Goal: Use online tool/utility: Utilize a website feature to perform a specific function

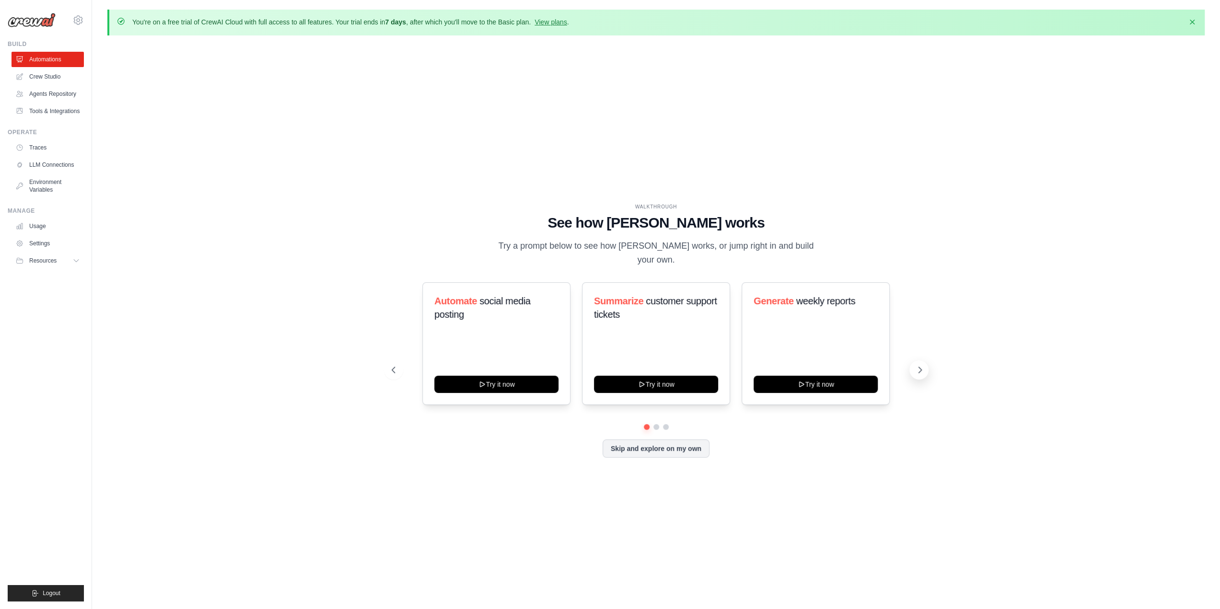
click at [912, 371] on button at bounding box center [918, 369] width 19 height 19
click at [917, 365] on icon at bounding box center [920, 370] width 10 height 10
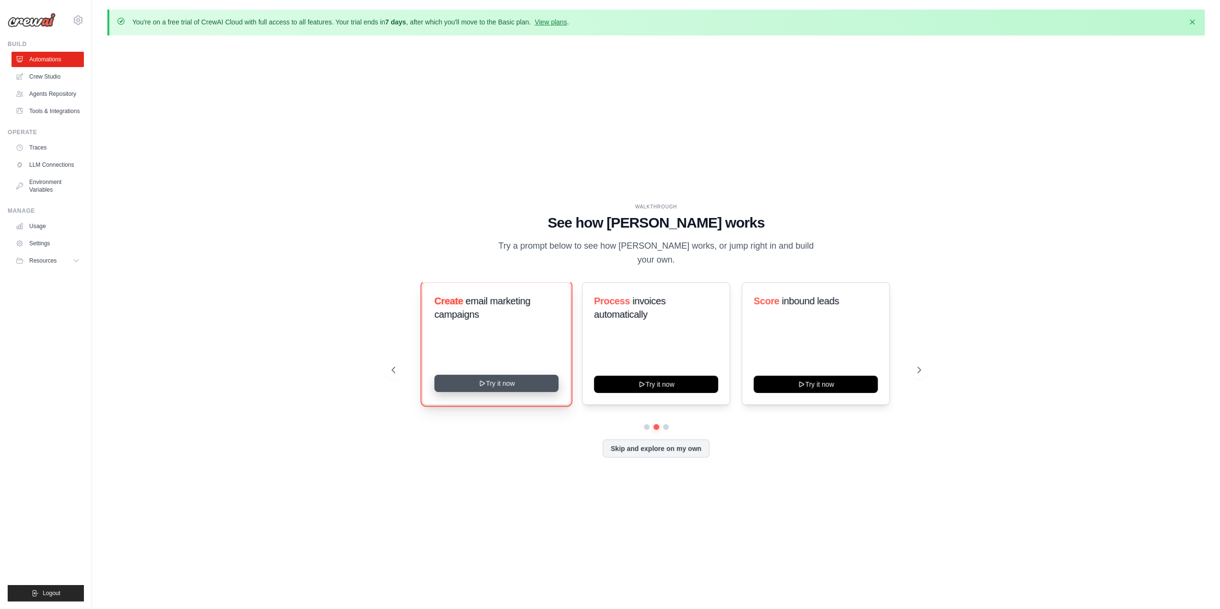
click at [479, 392] on button "Try it now" at bounding box center [496, 383] width 124 height 17
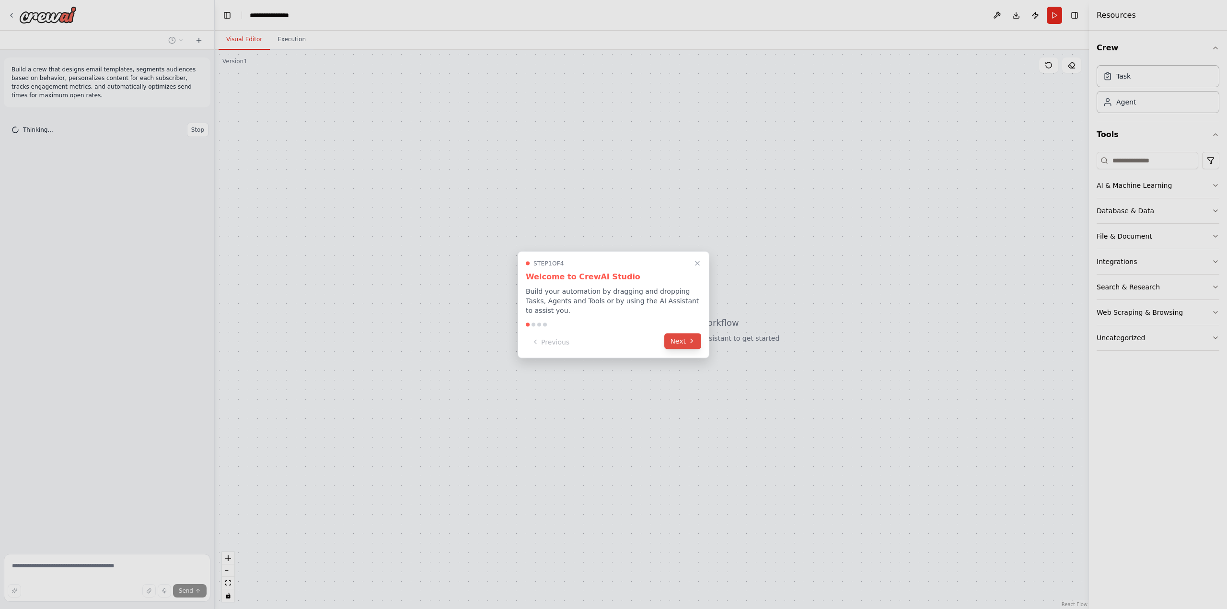
click at [685, 344] on button "Next" at bounding box center [682, 341] width 37 height 16
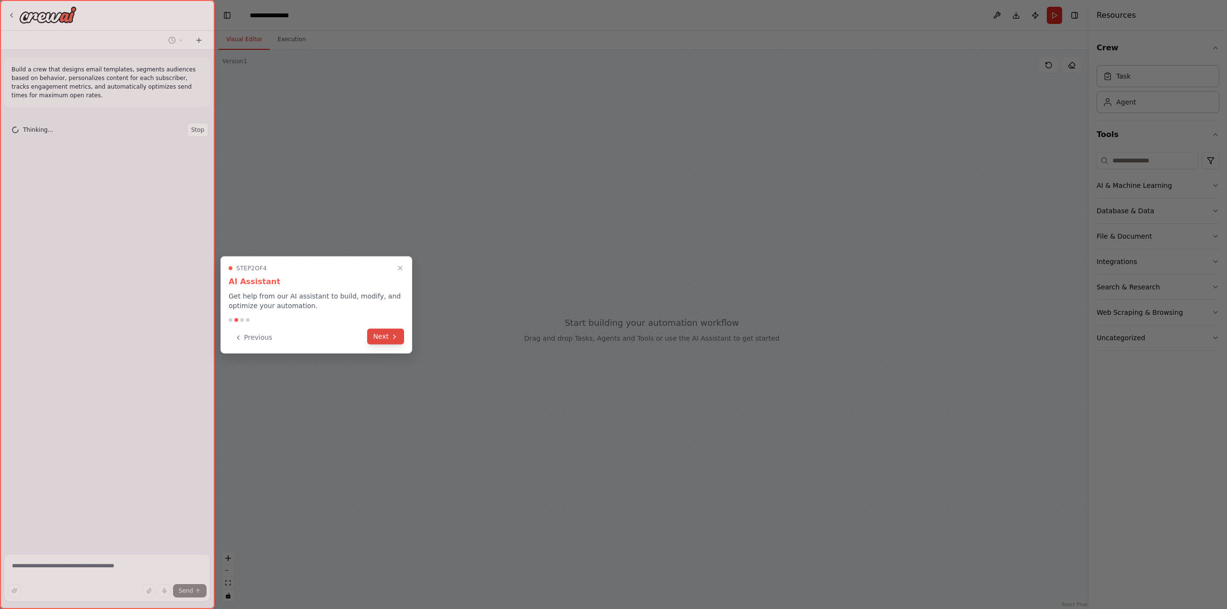
click at [392, 338] on icon at bounding box center [395, 337] width 8 height 8
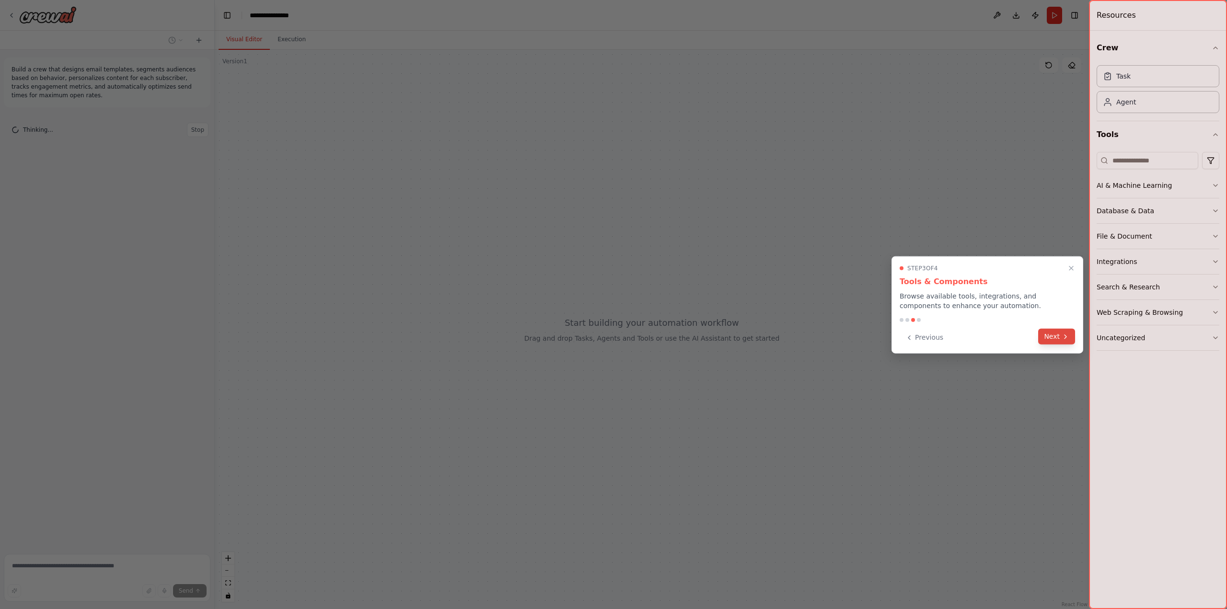
click at [1063, 329] on button "Next" at bounding box center [1056, 337] width 37 height 16
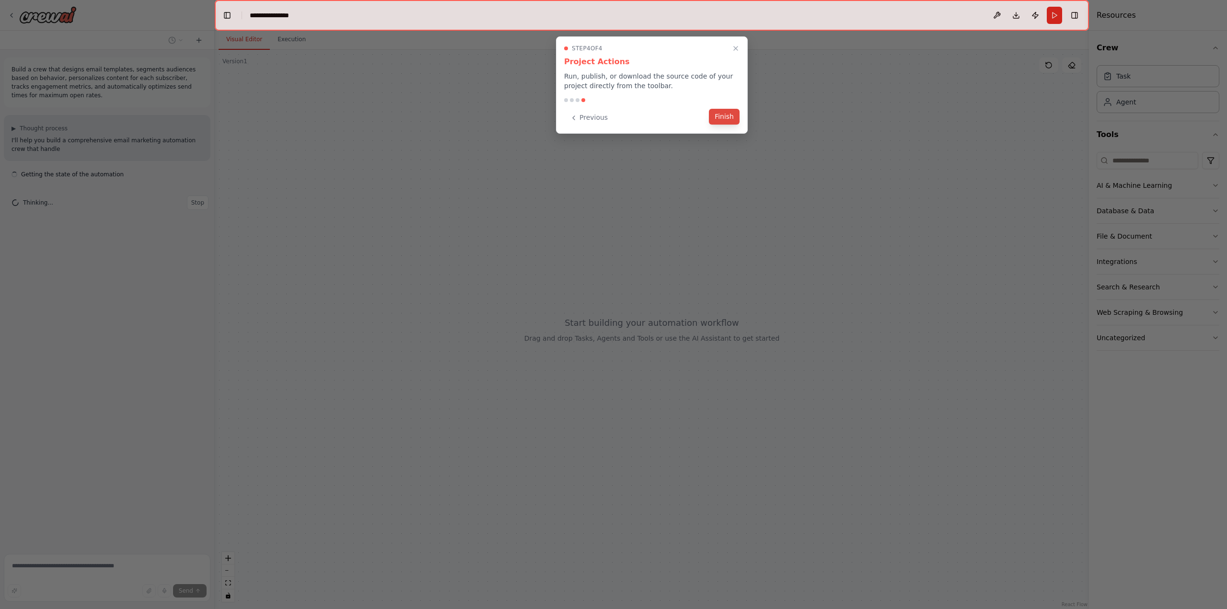
click at [731, 115] on button "Finish" at bounding box center [724, 117] width 31 height 16
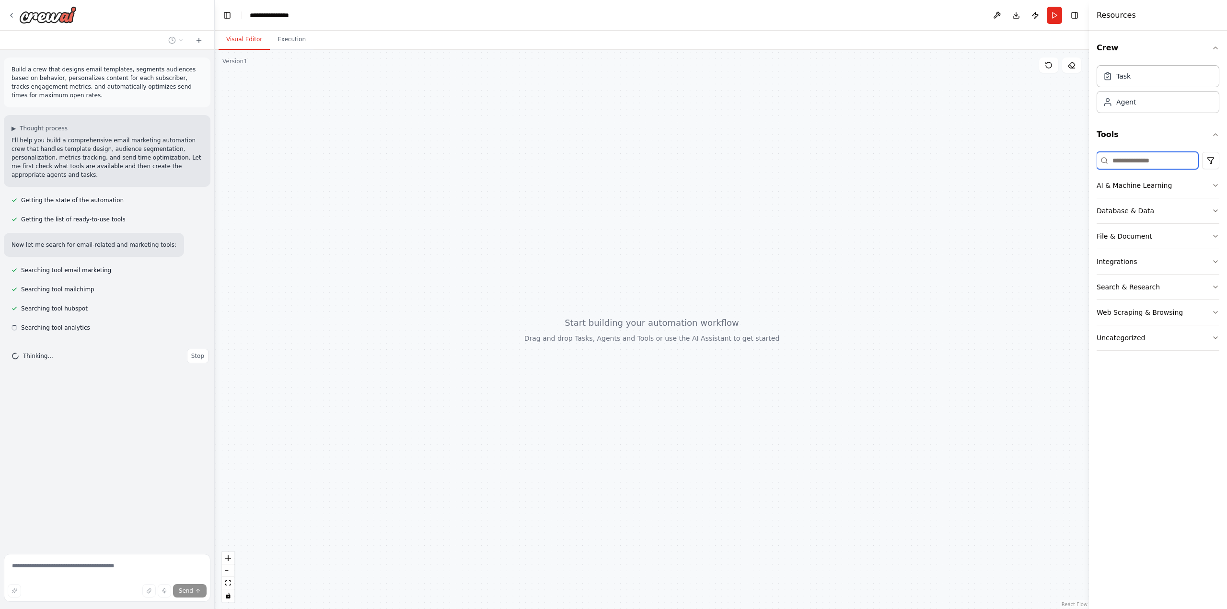
click at [1131, 160] on input at bounding box center [1148, 160] width 102 height 17
click at [1154, 190] on button "AI & Machine Learning" at bounding box center [1158, 185] width 123 height 25
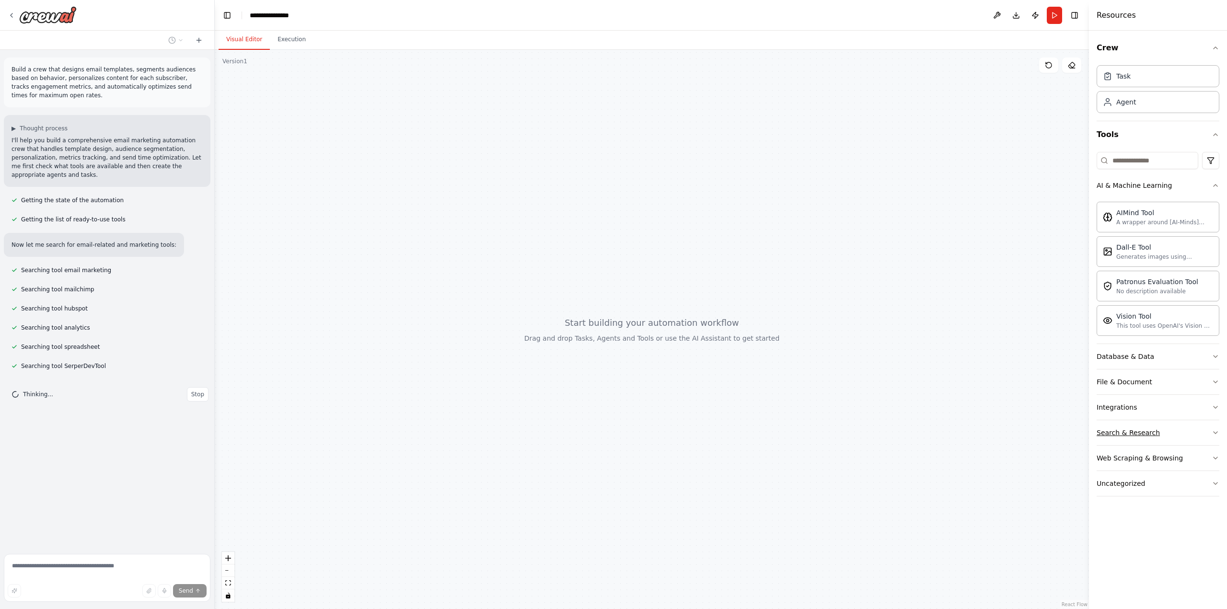
click at [1160, 433] on button "Search & Research" at bounding box center [1158, 432] width 123 height 25
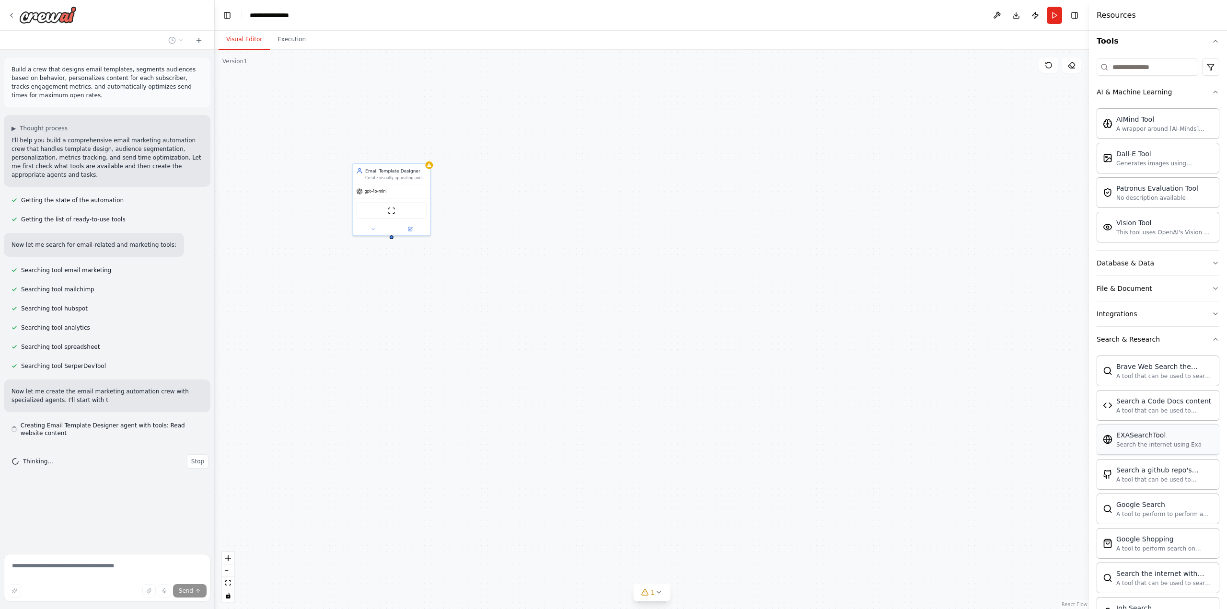
scroll to position [96, 0]
click at [389, 186] on div "gpt-4o-mini" at bounding box center [392, 190] width 78 height 14
click at [393, 179] on div "Email Template Designer Create visually appealing and conversion-optimized emai…" at bounding box center [392, 172] width 78 height 20
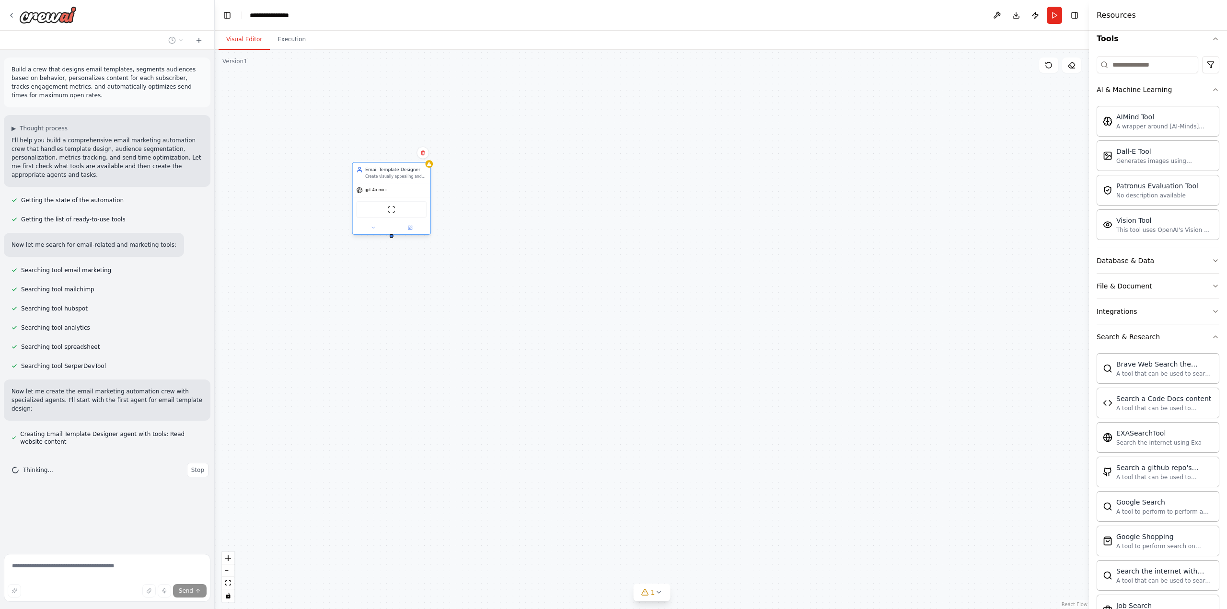
click at [393, 179] on div "Email Template Designer Create visually appealing and conversion-optimized emai…" at bounding box center [392, 172] width 78 height 20
drag, startPoint x: 419, startPoint y: 188, endPoint x: 487, endPoint y: 213, distance: 72.0
click at [481, 202] on div "Email Template Designer Create visually appealing and conversion-optimized emai…" at bounding box center [442, 192] width 78 height 20
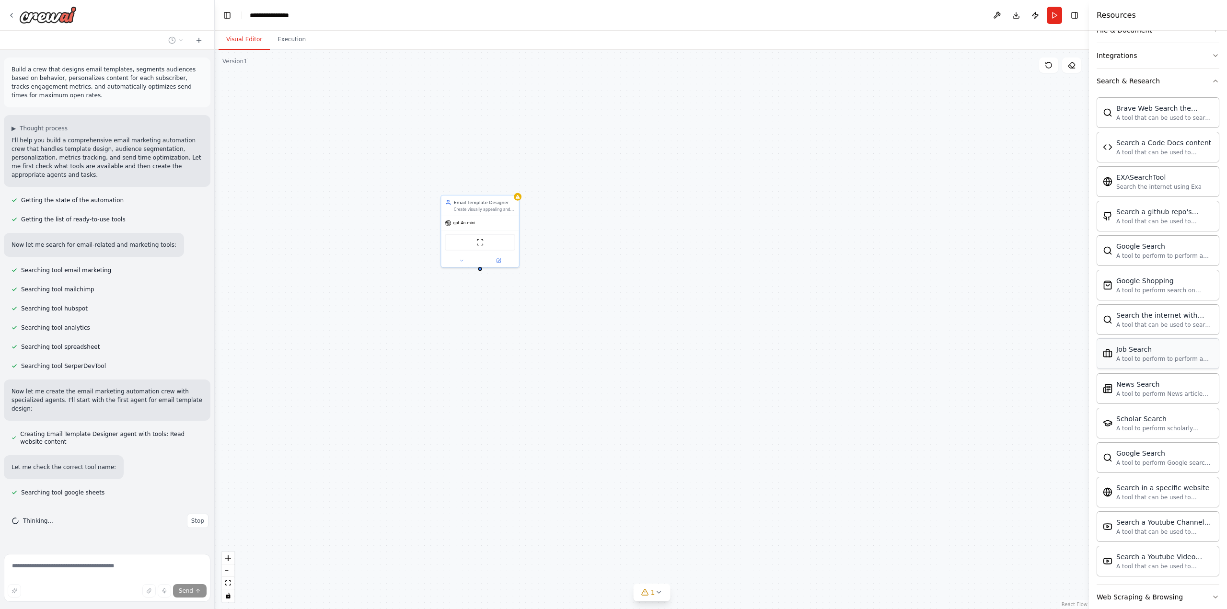
scroll to position [385, 0]
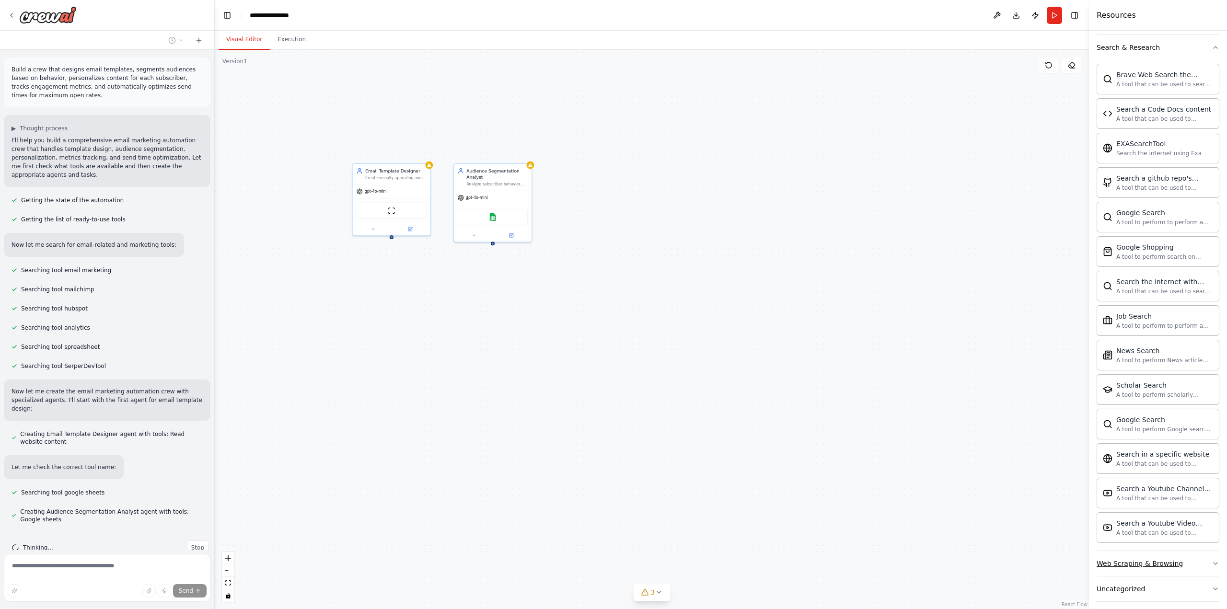
click at [1186, 560] on button "Web Scraping & Browsing" at bounding box center [1158, 563] width 123 height 25
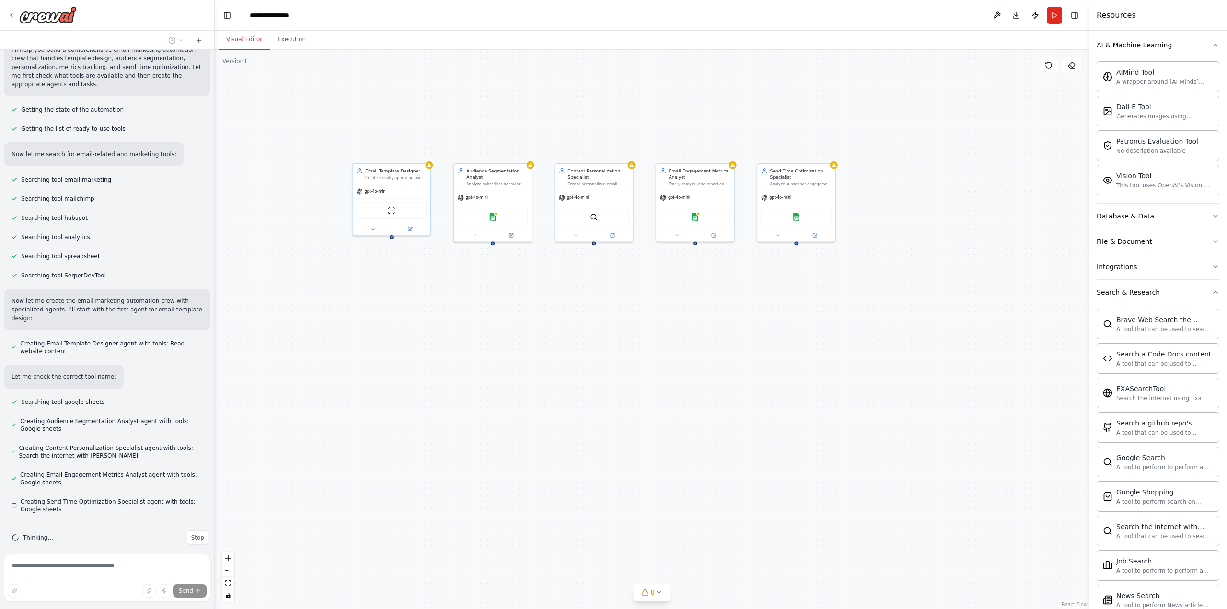
scroll to position [139, 0]
click at [1152, 225] on button "Database & Data" at bounding box center [1158, 217] width 123 height 25
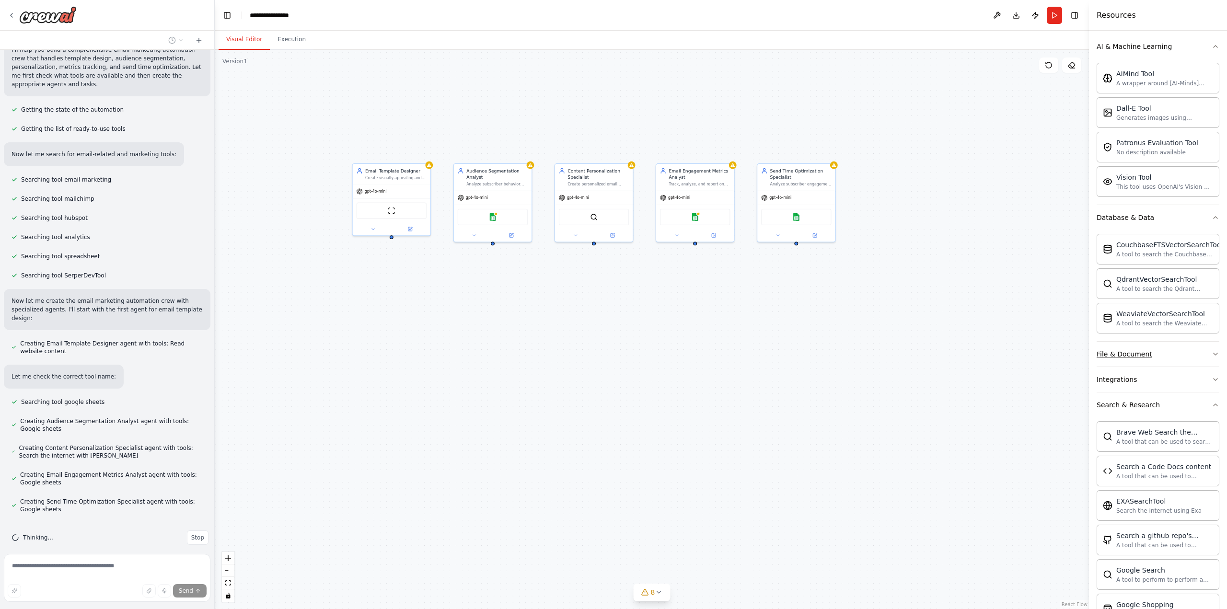
click at [1172, 351] on button "File & Document" at bounding box center [1158, 354] width 123 height 25
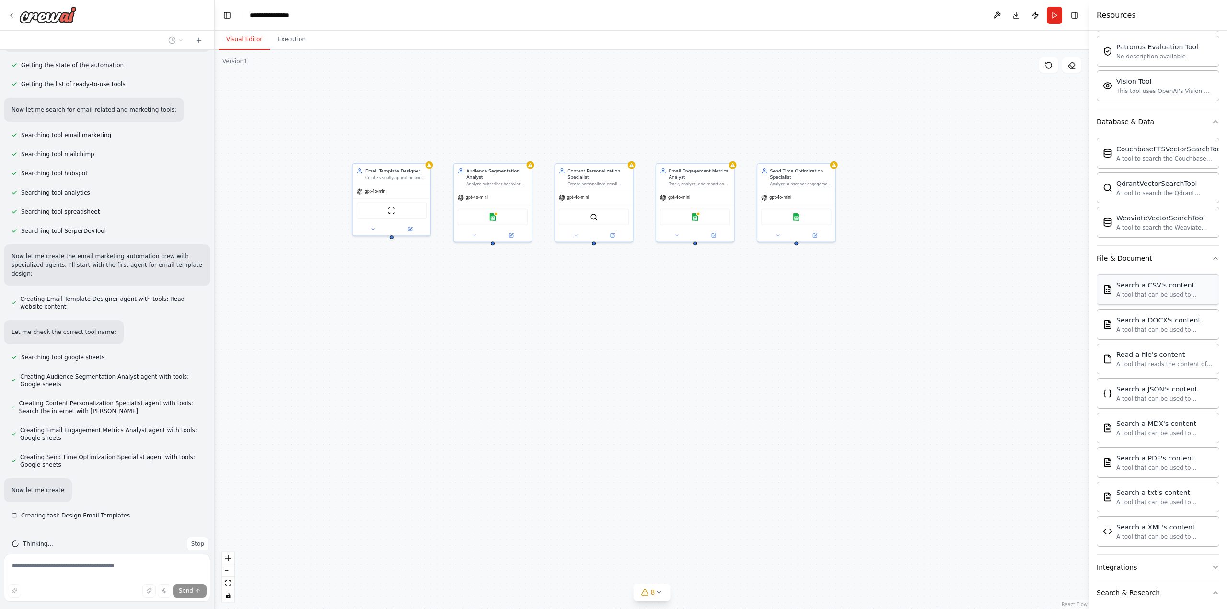
scroll to position [141, 0]
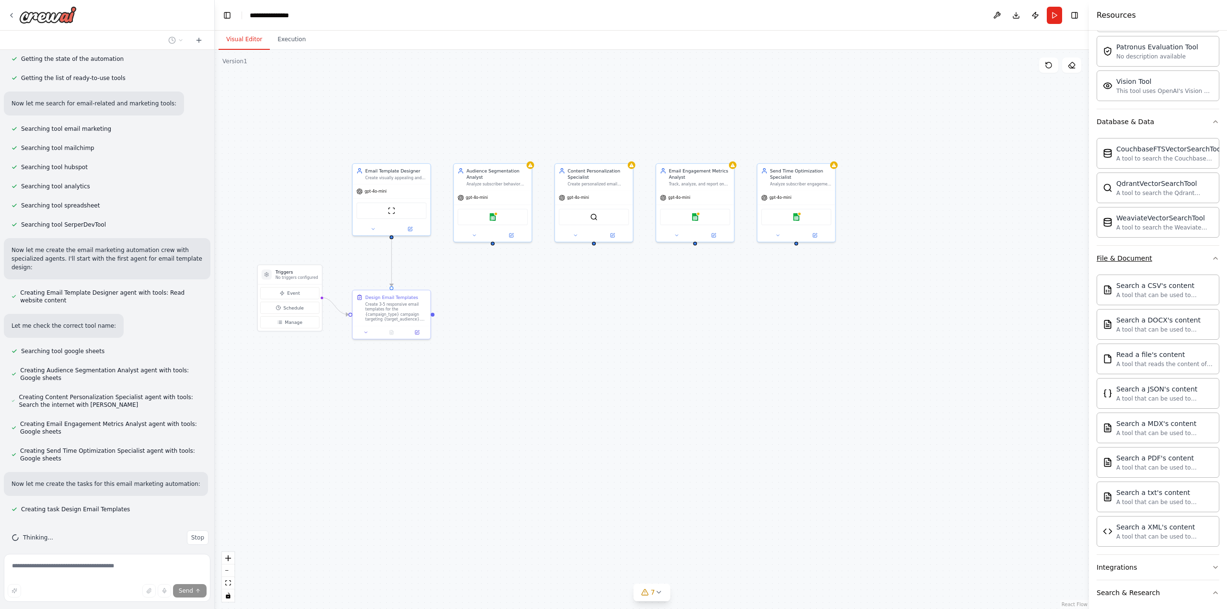
click at [1179, 257] on button "File & Document" at bounding box center [1158, 258] width 123 height 25
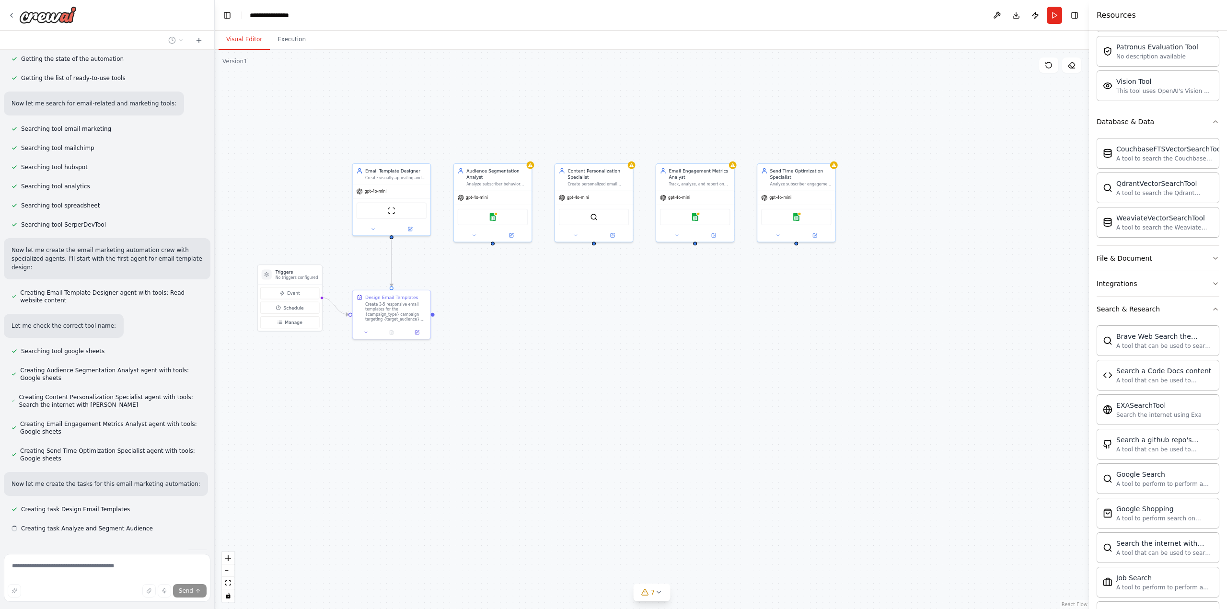
scroll to position [161, 0]
